Goal: Use online tool/utility

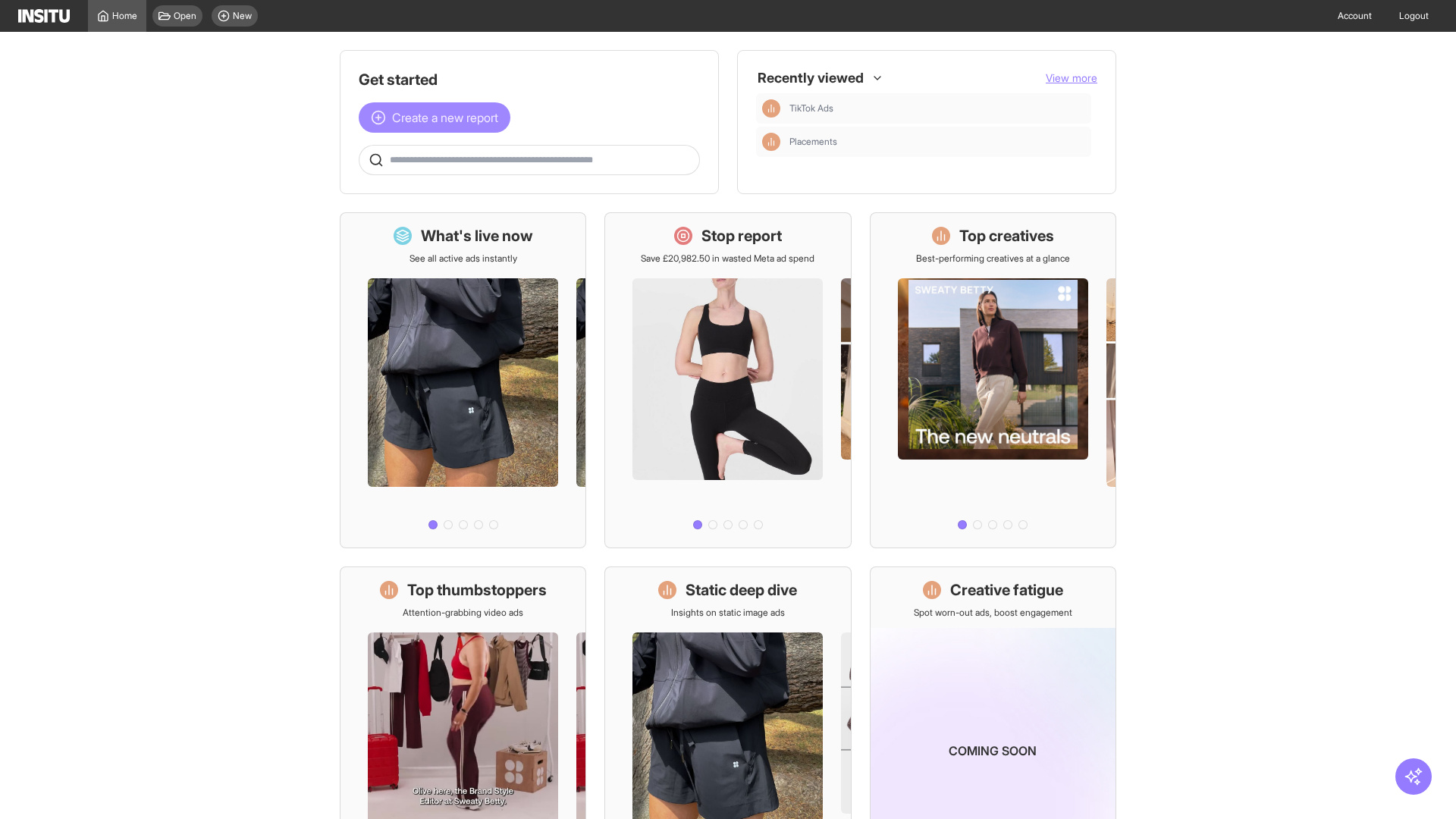
click at [438, 118] on span "Create a new report" at bounding box center [444, 118] width 106 height 19
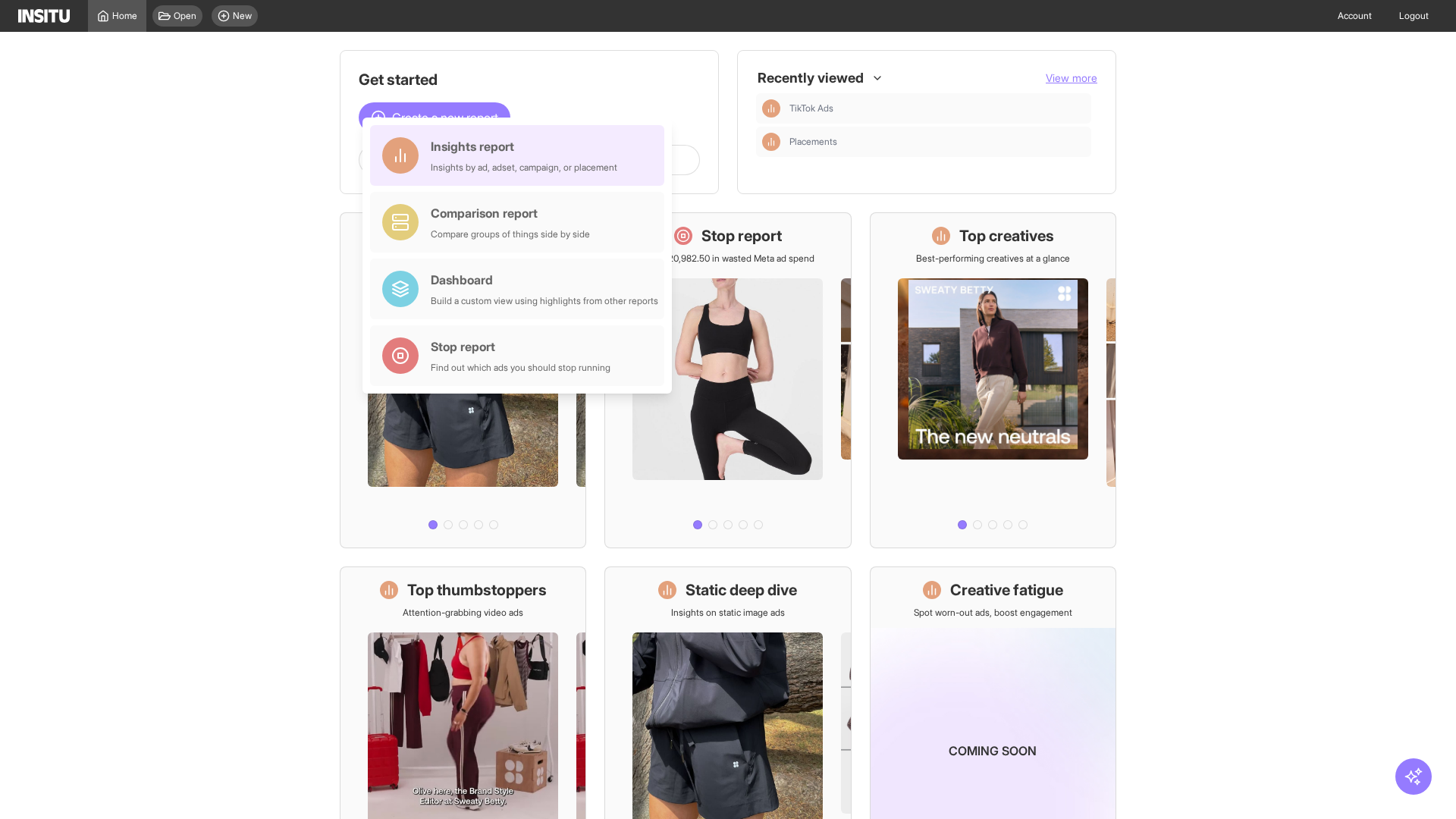
click at [521, 156] on div "Insights report Insights by ad, adset, campaign, or placement" at bounding box center [524, 155] width 186 height 36
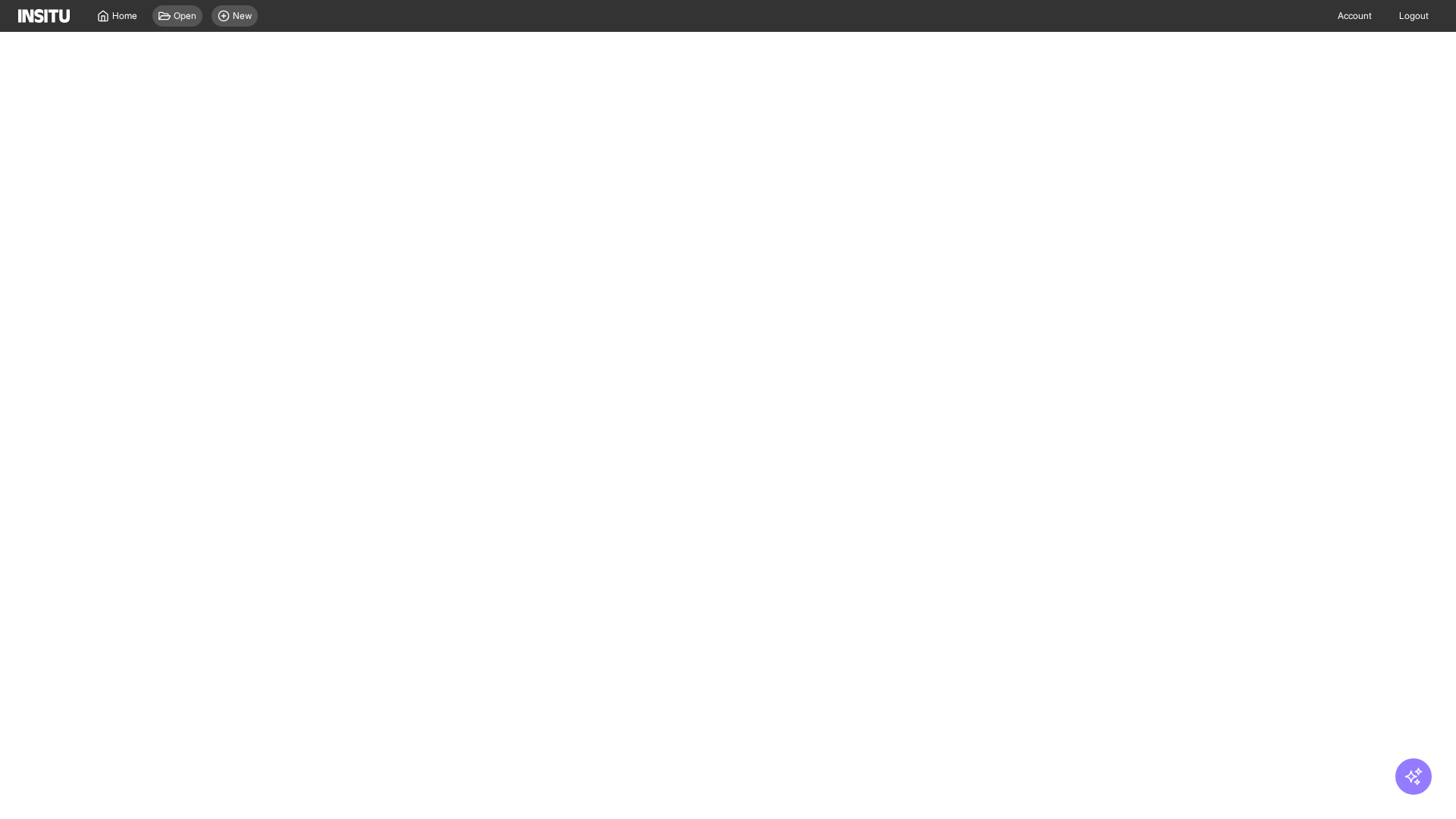
select select "**"
